Goal: Find specific page/section: Find specific page/section

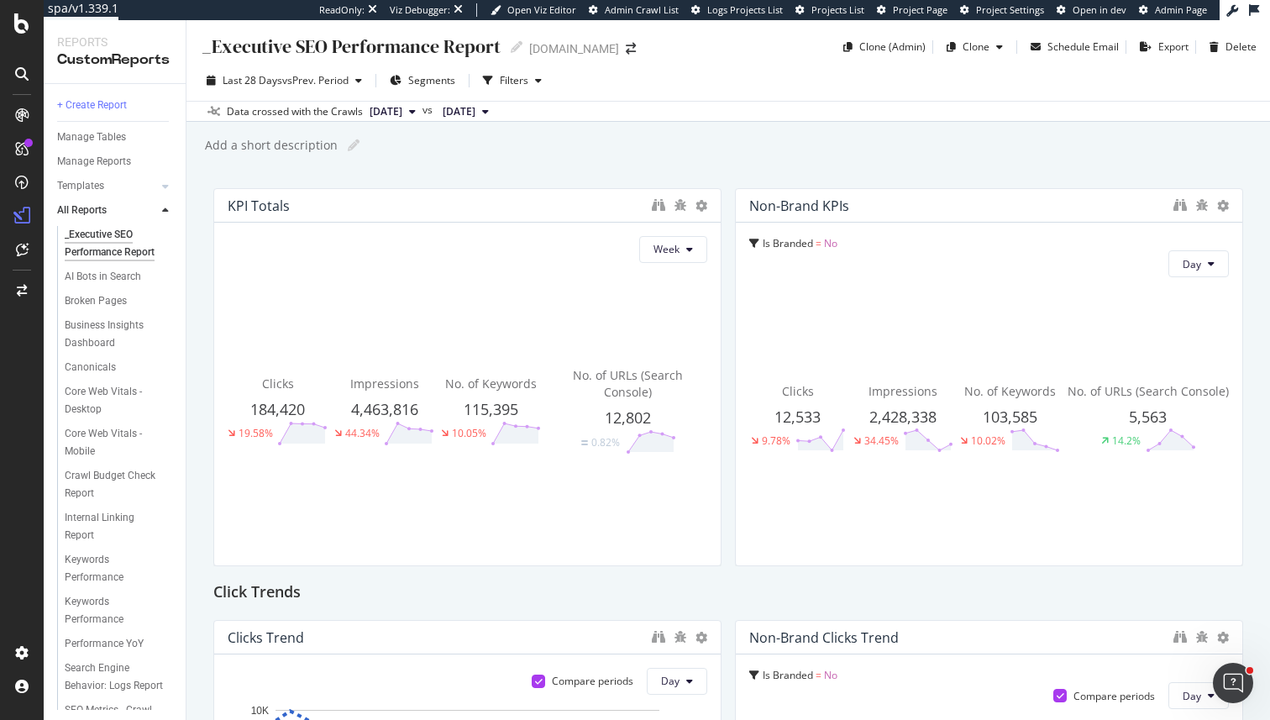
scroll to position [7, 0]
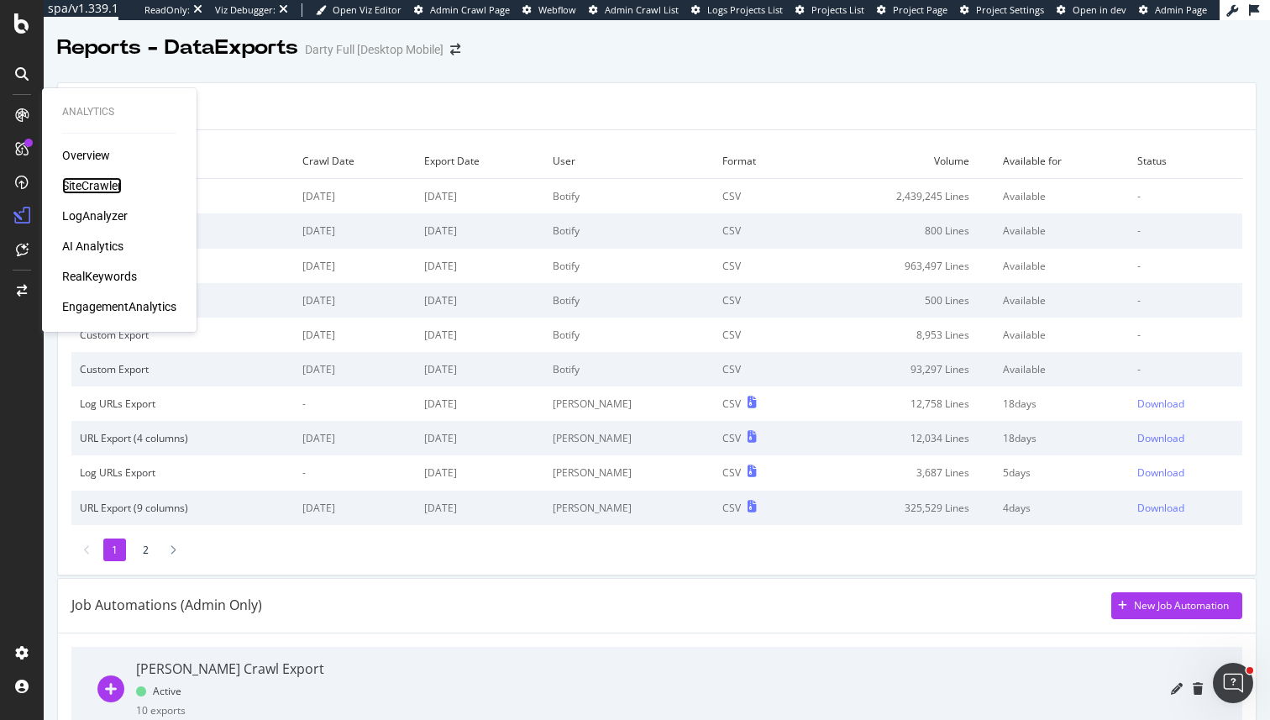
click at [87, 177] on div "SiteCrawler" at bounding box center [92, 185] width 60 height 17
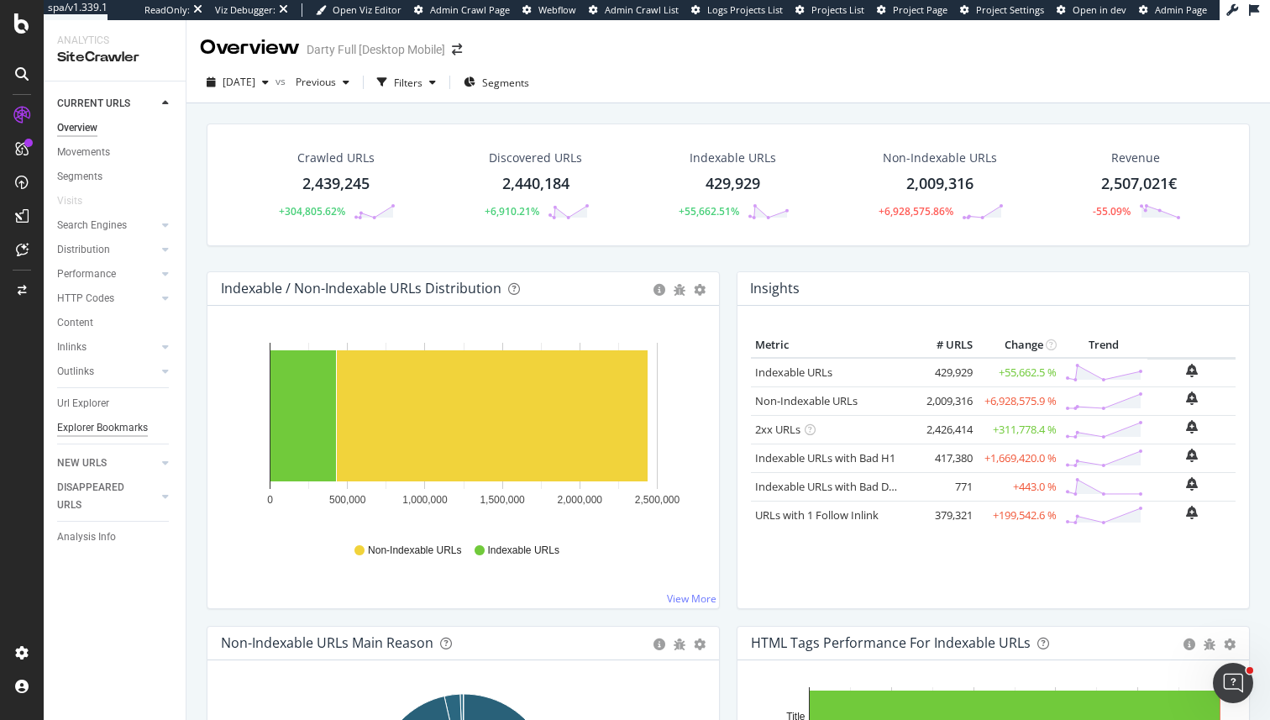
click at [86, 434] on div "Explorer Bookmarks" at bounding box center [102, 428] width 91 height 18
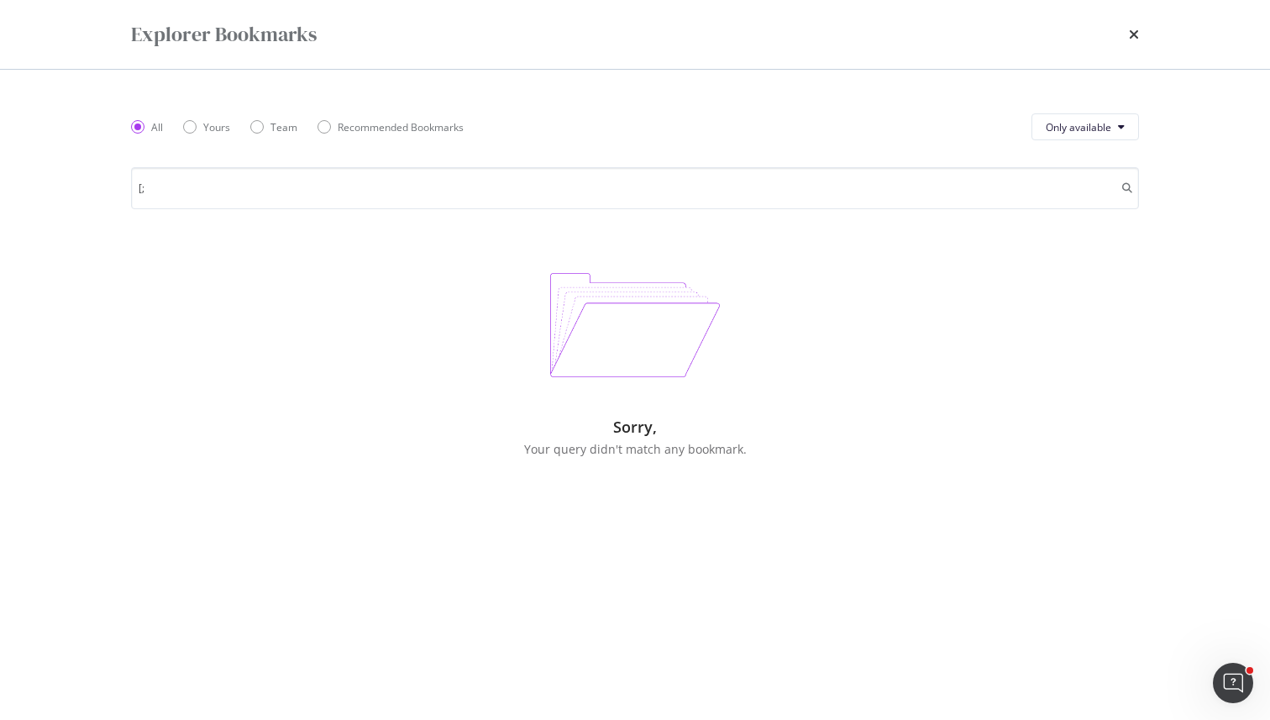
type input "["
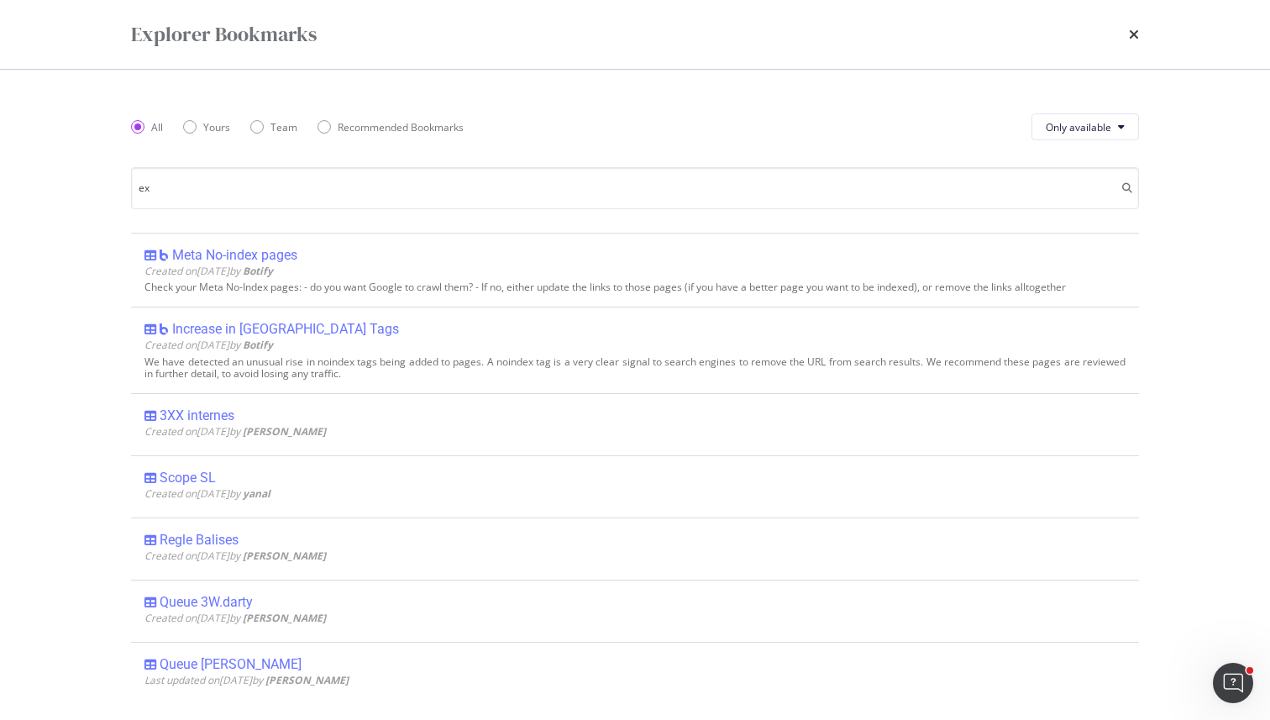
type input "e"
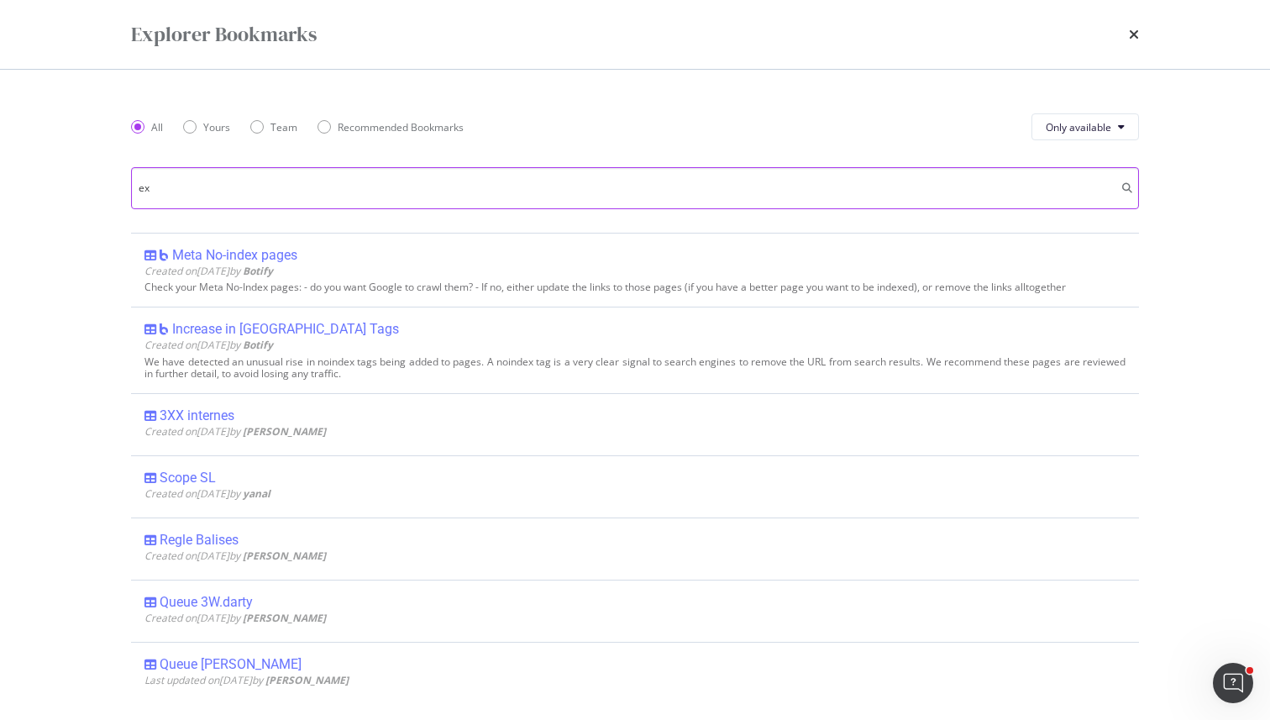
type input "e"
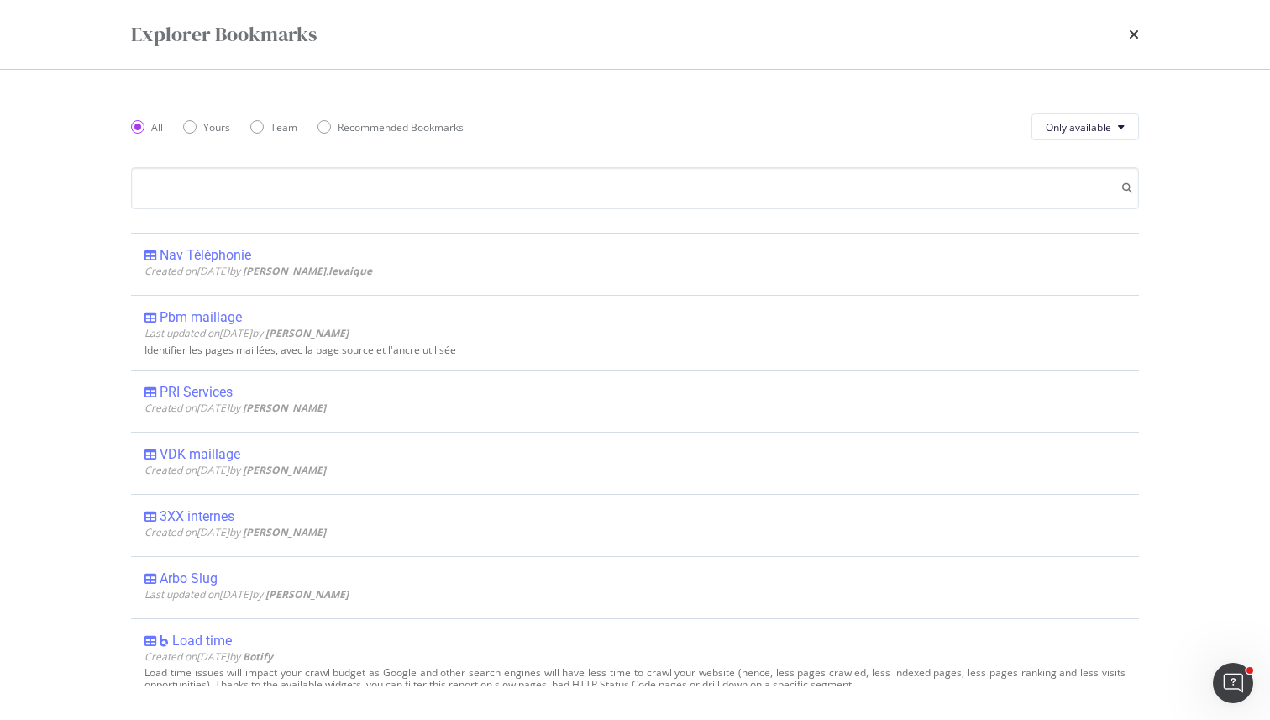
click at [1132, 42] on div "times" at bounding box center [1134, 34] width 10 height 29
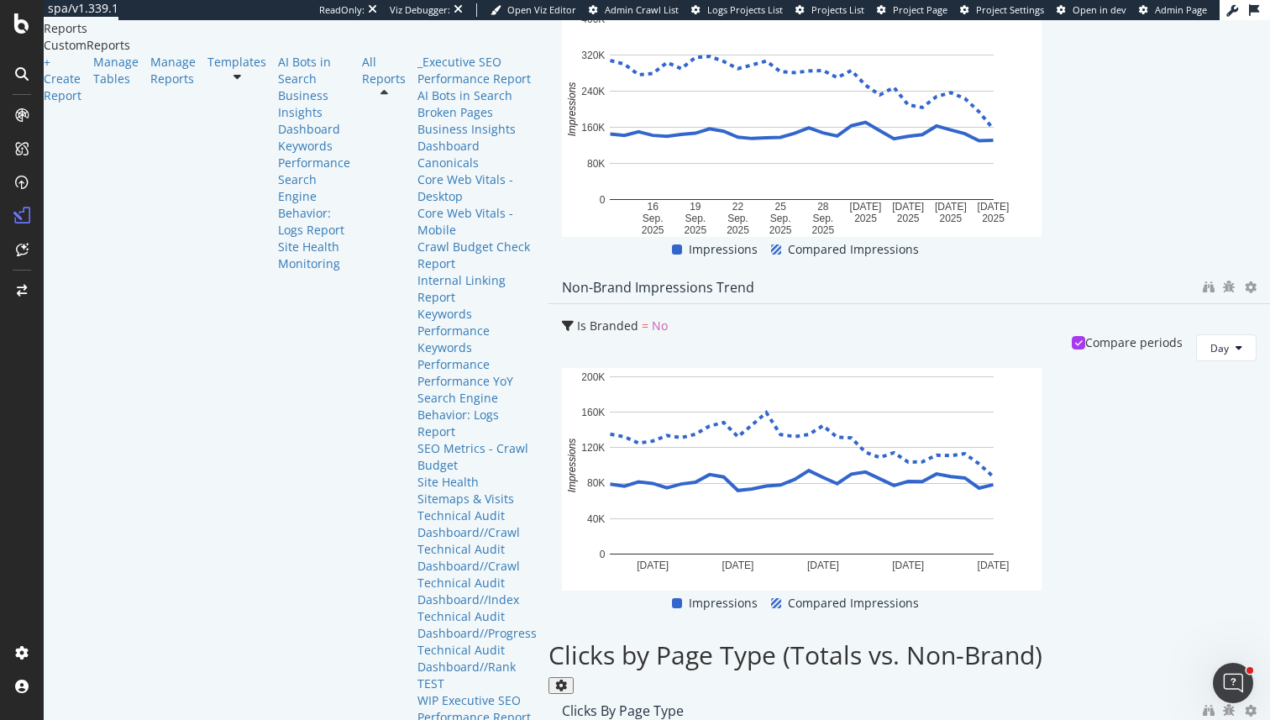
scroll to position [2091, 0]
